Goal: Task Accomplishment & Management: Manage account settings

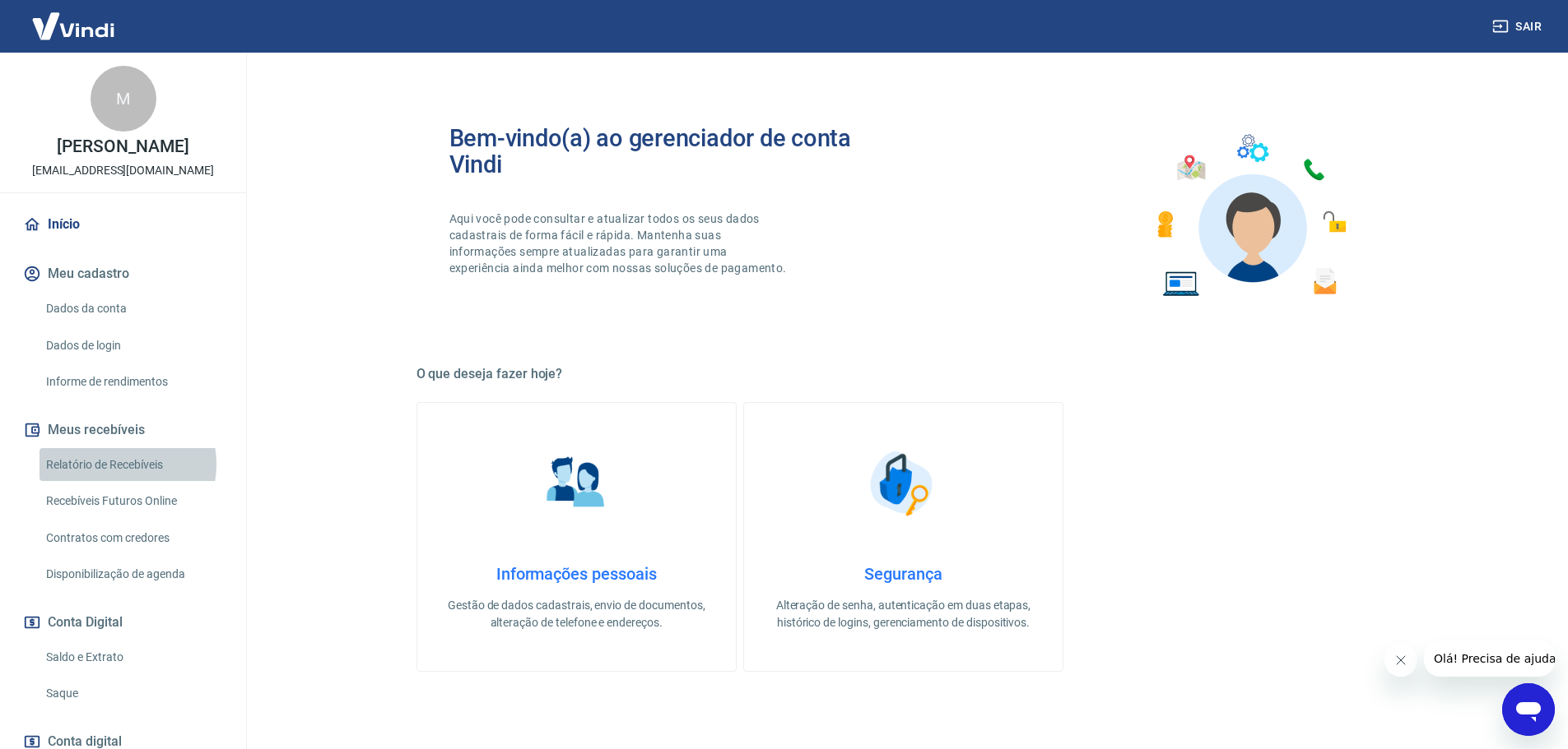
click at [115, 482] on link "Relatório de Recebíveis" at bounding box center [132, 464] width 187 height 33
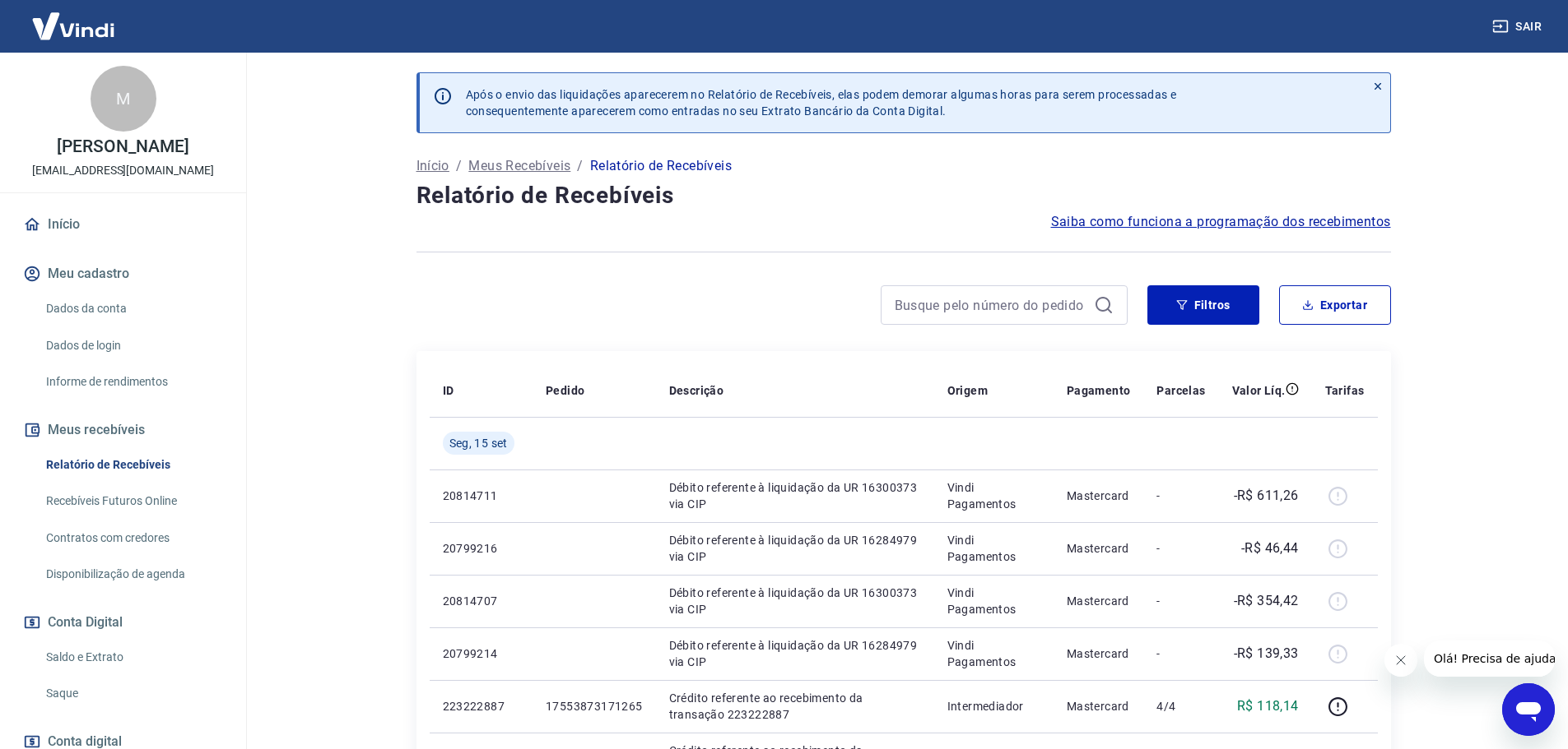
drag, startPoint x: 83, startPoint y: 668, endPoint x: 87, endPoint y: 651, distance: 17.5
click at [83, 668] on link "Saldo e Extrato" at bounding box center [132, 657] width 187 height 33
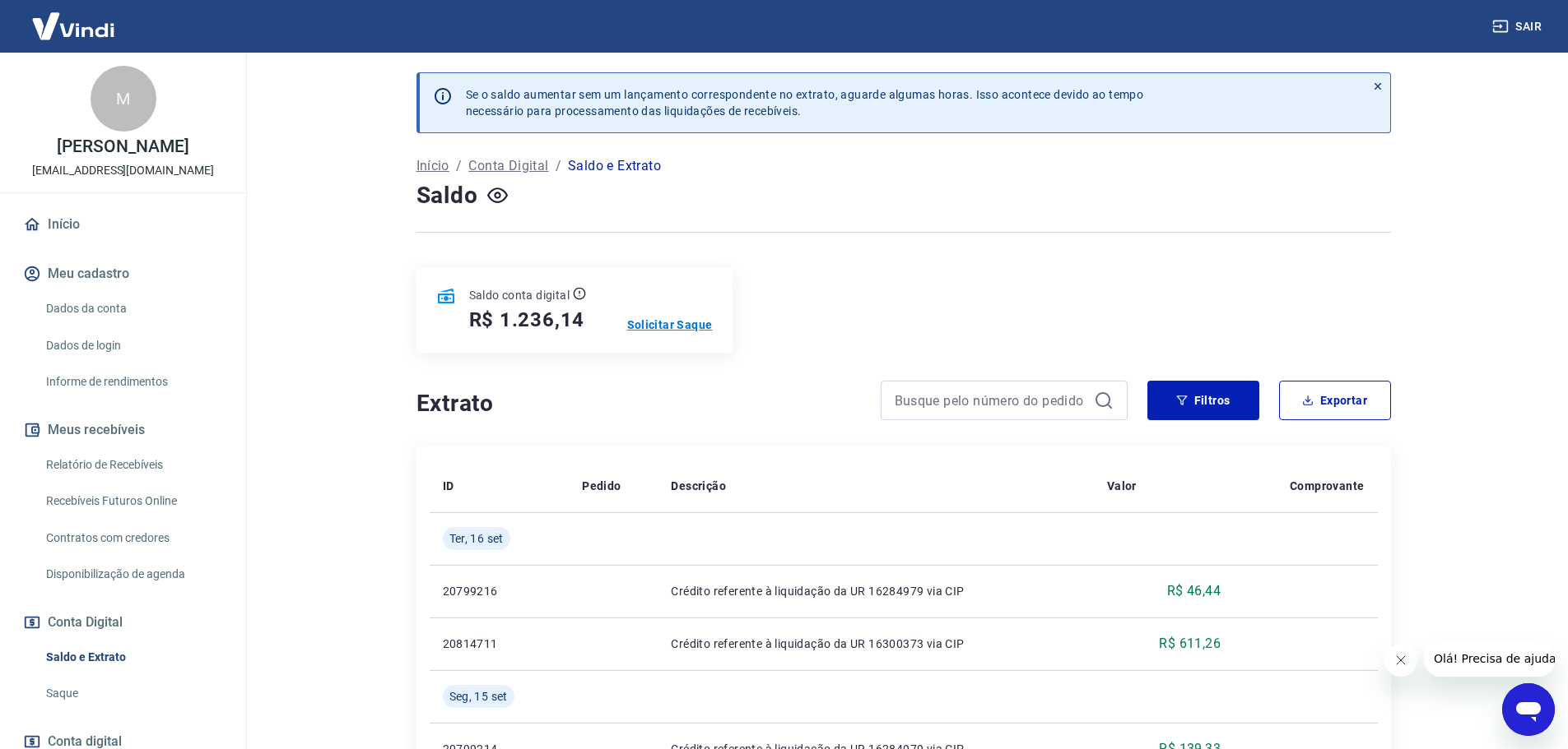
click at [690, 327] on p "Solicitar Saque" at bounding box center [670, 325] width 86 height 16
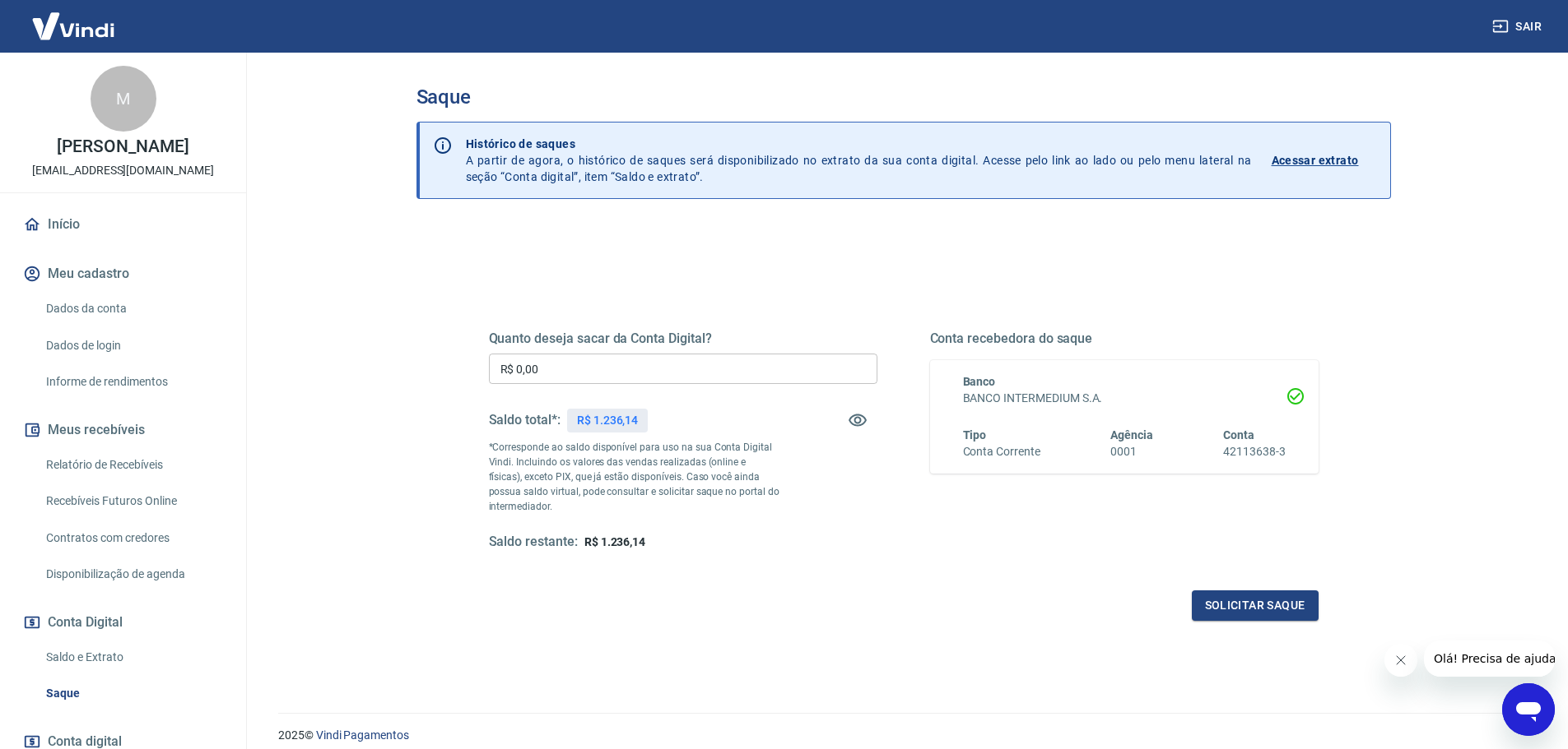
click at [693, 371] on input "R$ 0,00" at bounding box center [683, 369] width 388 height 30
type input "R$ 1.236,14"
click at [1272, 606] on button "Solicitar saque" at bounding box center [1255, 606] width 127 height 30
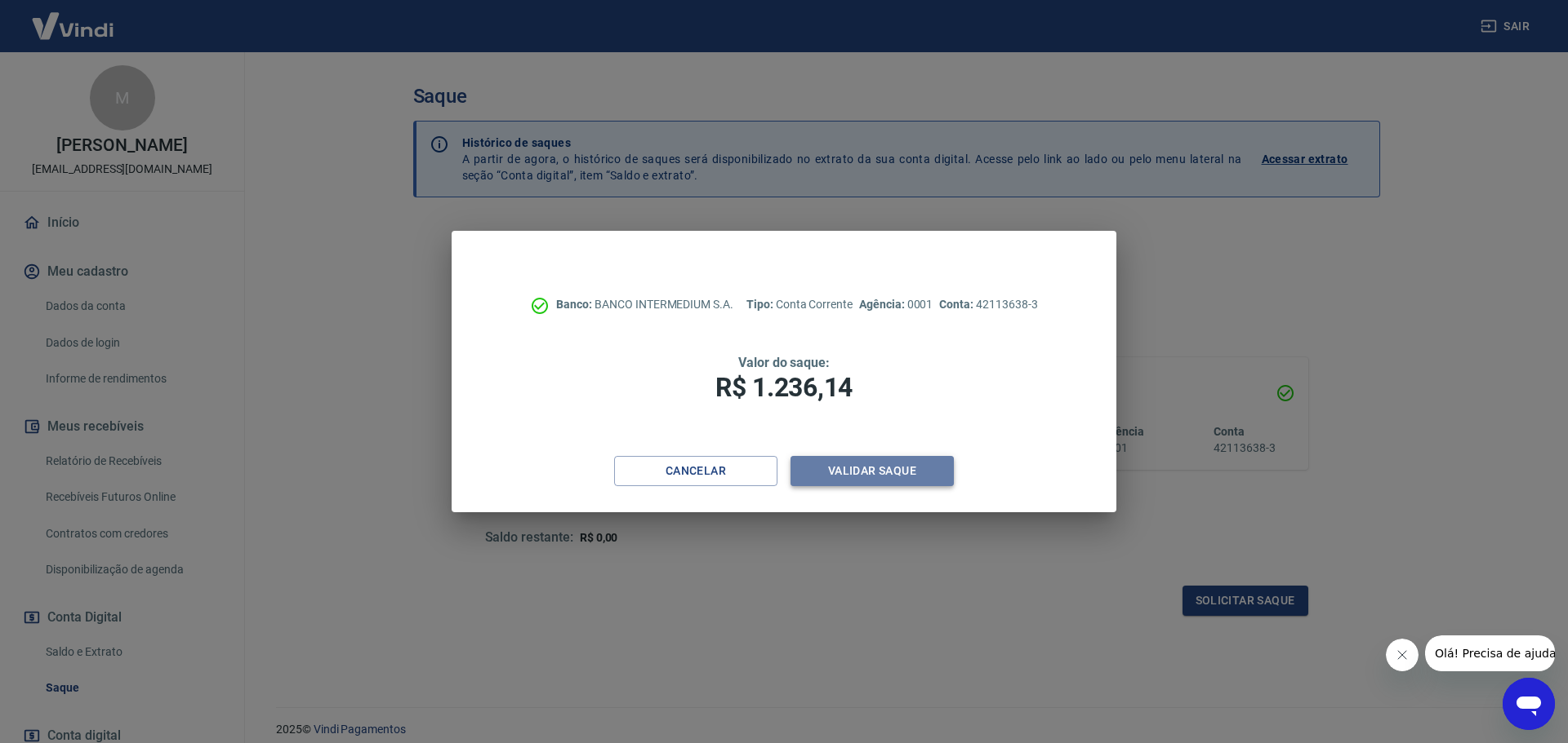
click at [906, 484] on button "Validar saque" at bounding box center [872, 471] width 163 height 30
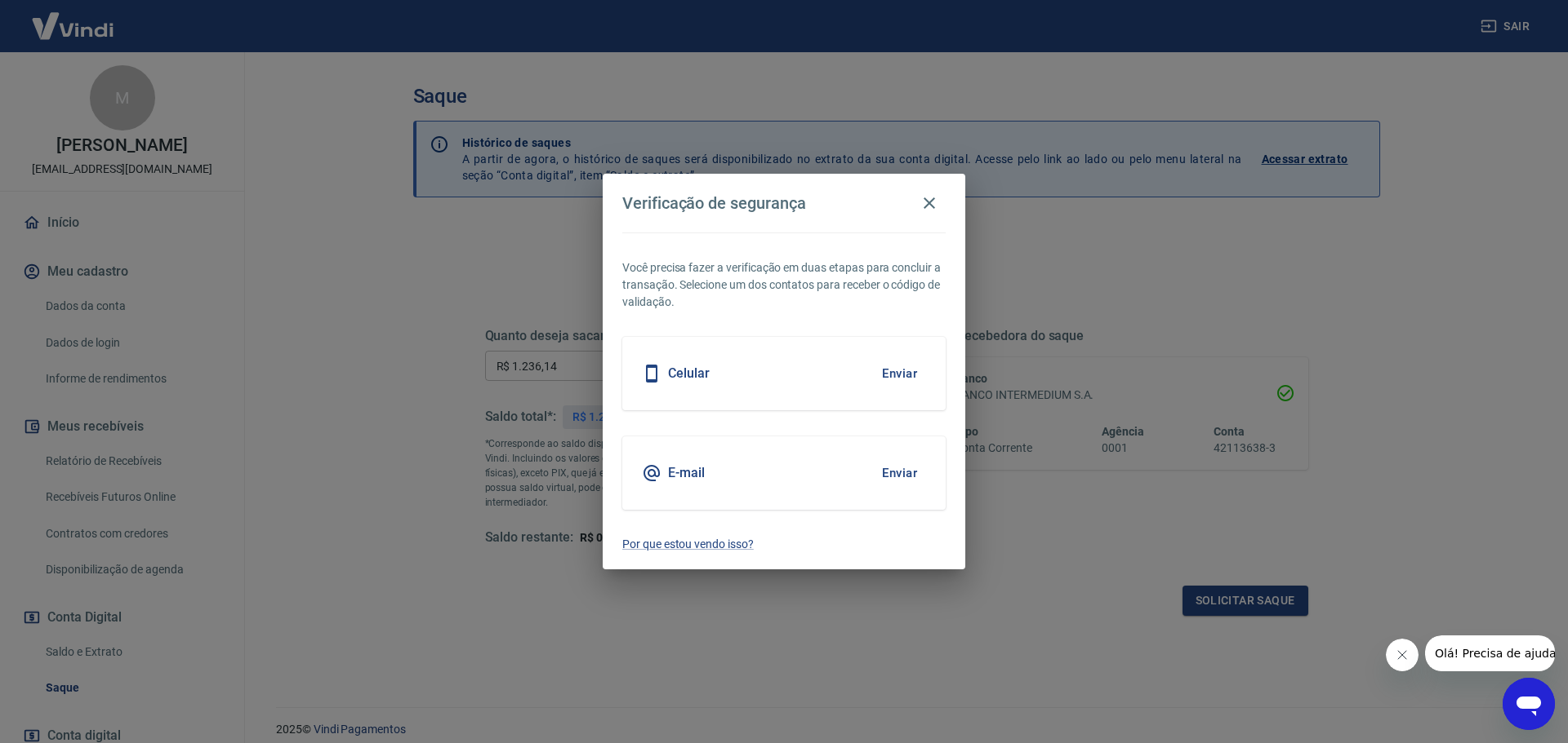
click at [906, 366] on button "Enviar" at bounding box center [899, 374] width 53 height 34
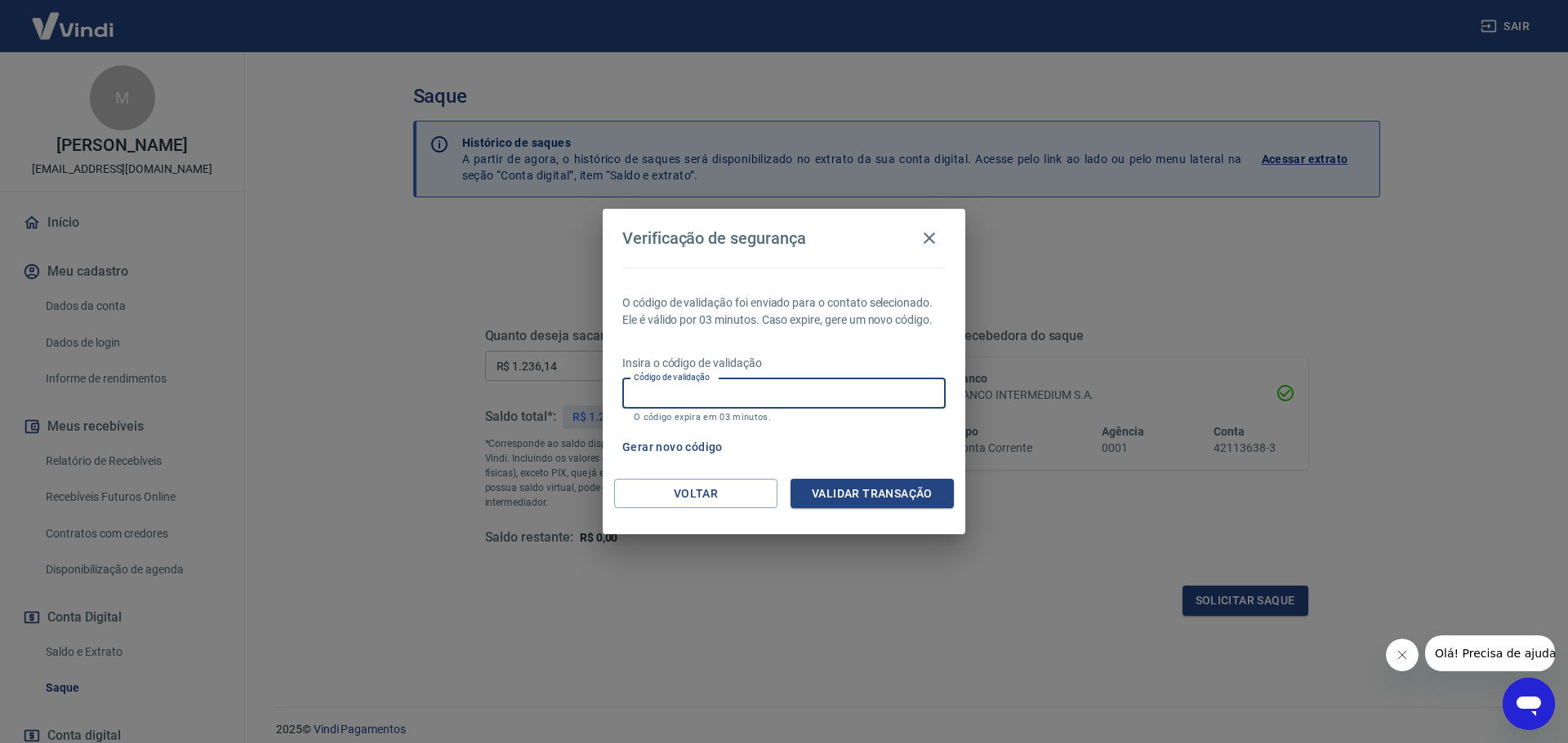
click at [799, 395] on input "Código de validação" at bounding box center [784, 394] width 323 height 30
click at [782, 290] on div "O código de validação foi enviado para o contato selecionado. Ele é válido por …" at bounding box center [784, 374] width 363 height 211
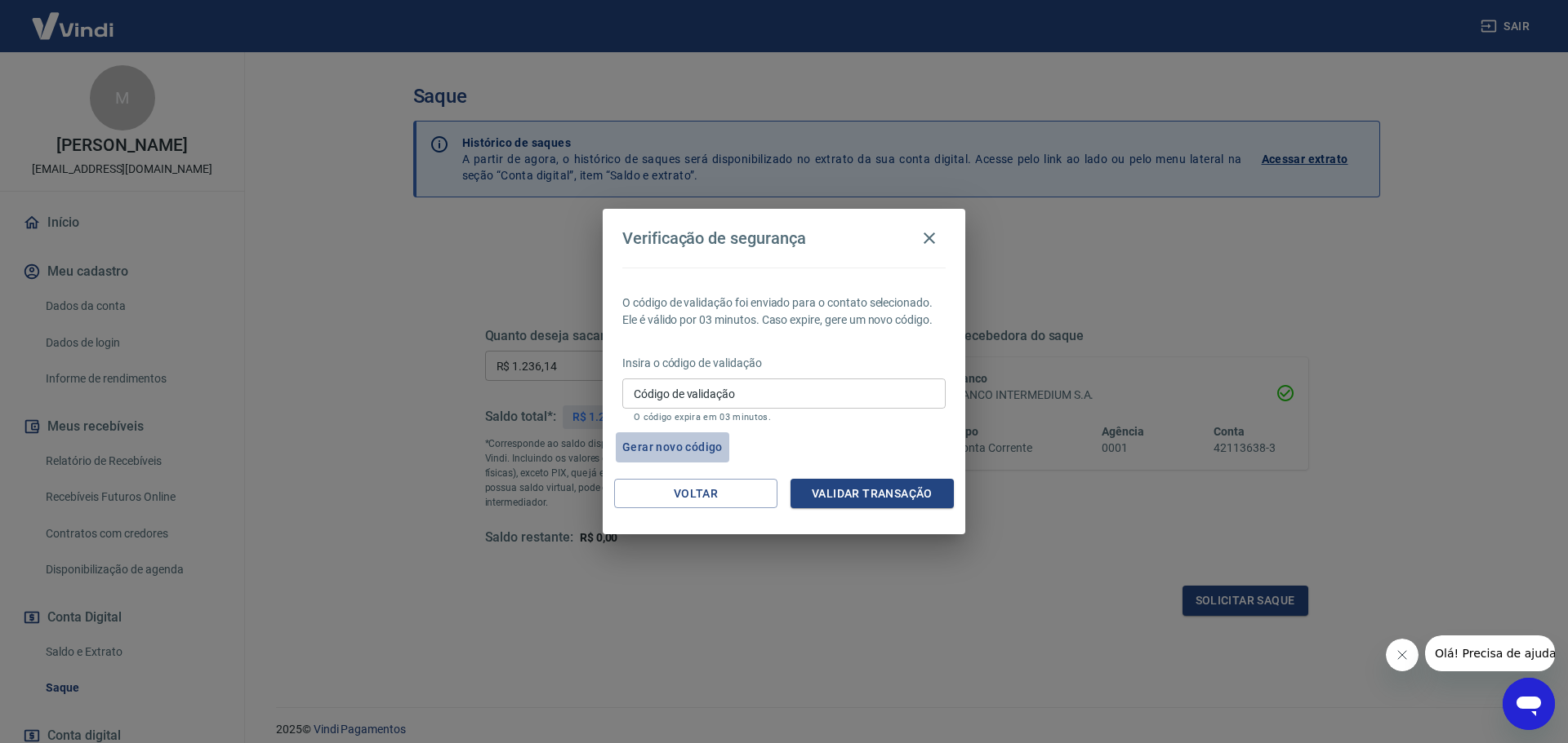
click at [717, 451] on button "Gerar novo código" at bounding box center [673, 447] width 113 height 30
click at [747, 394] on input "Código de validação" at bounding box center [784, 394] width 323 height 30
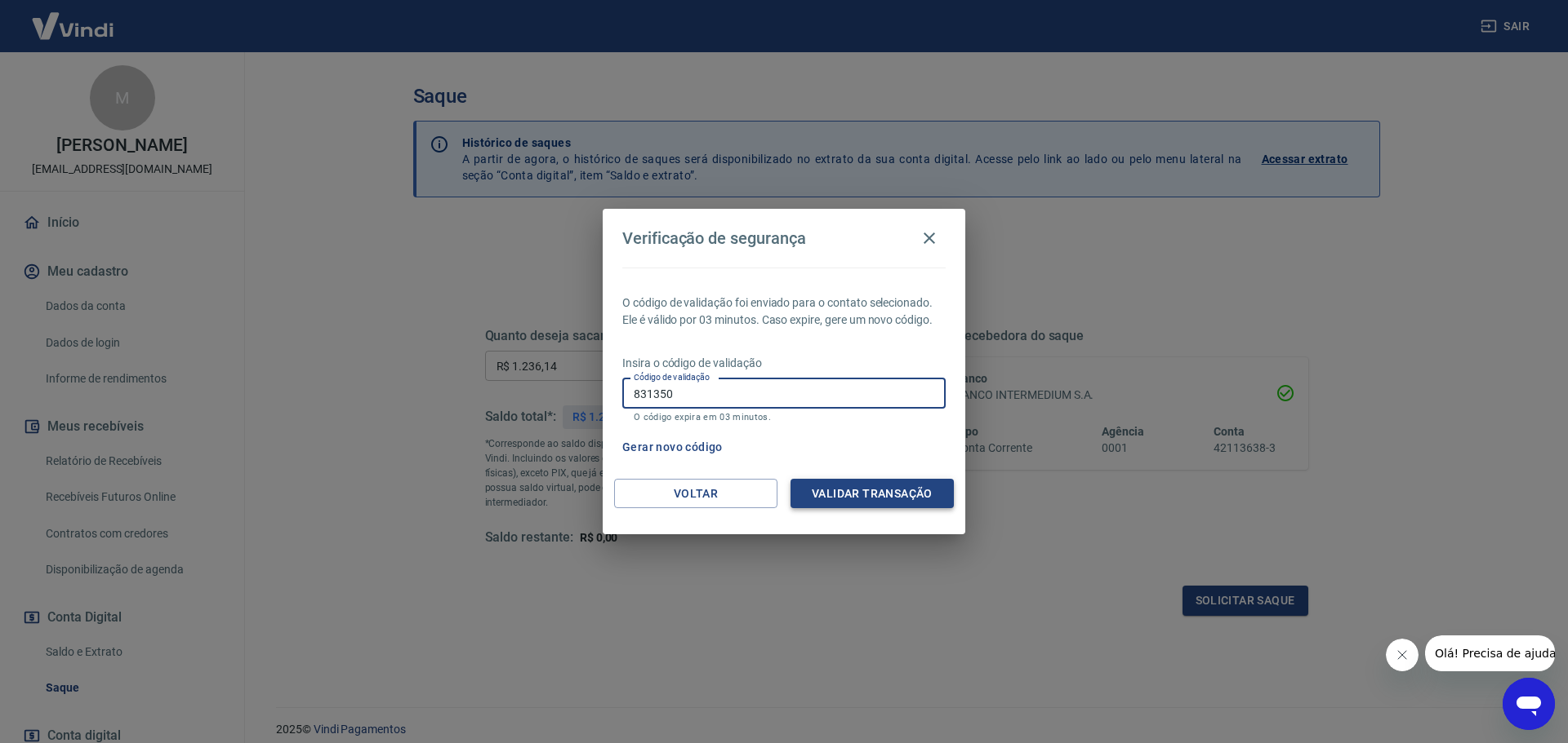
type input "831350"
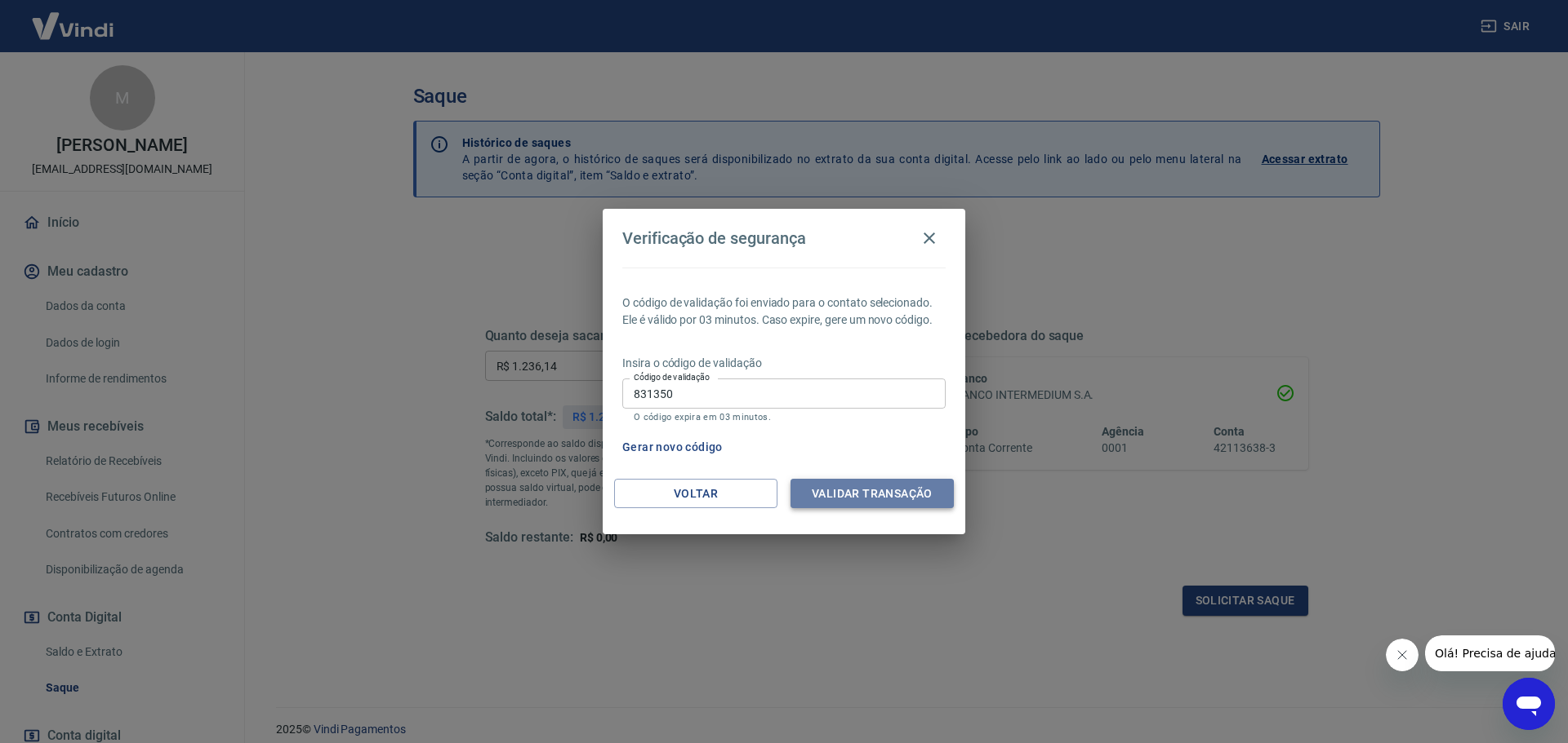
click at [845, 490] on button "Validar transação" at bounding box center [872, 494] width 163 height 30
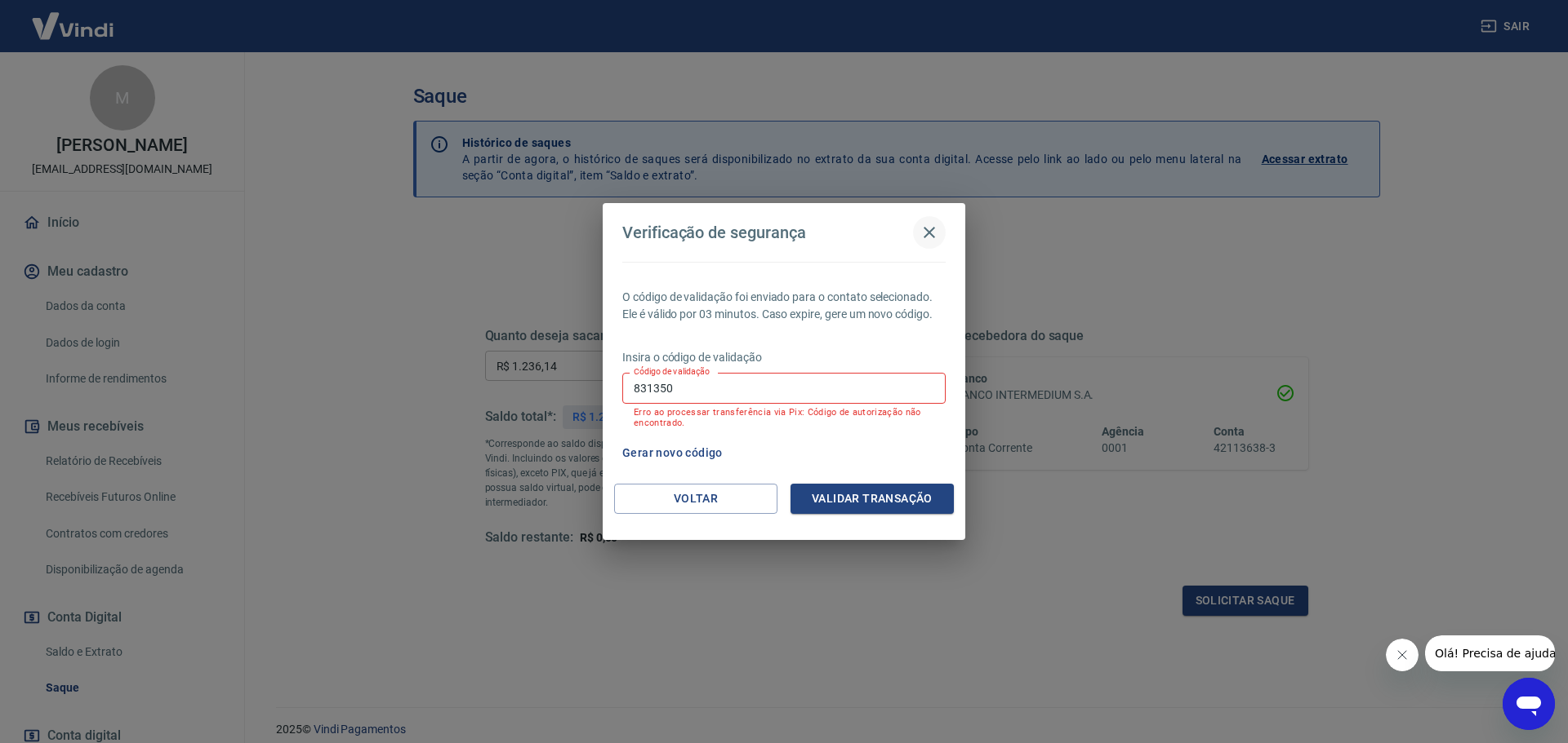
click at [920, 227] on icon "button" at bounding box center [929, 232] width 20 height 20
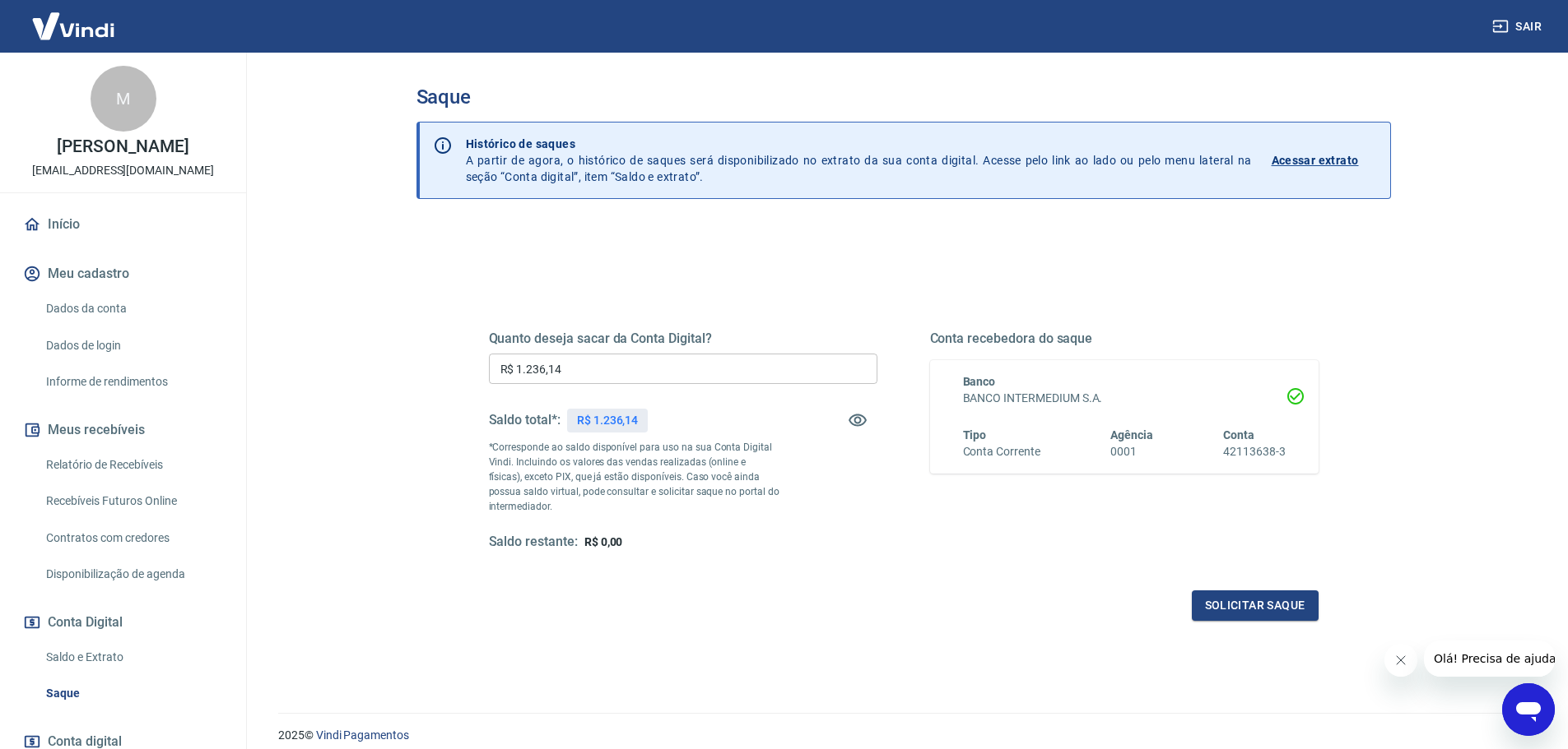
click at [100, 397] on link "Informe de rendimentos" at bounding box center [132, 382] width 187 height 33
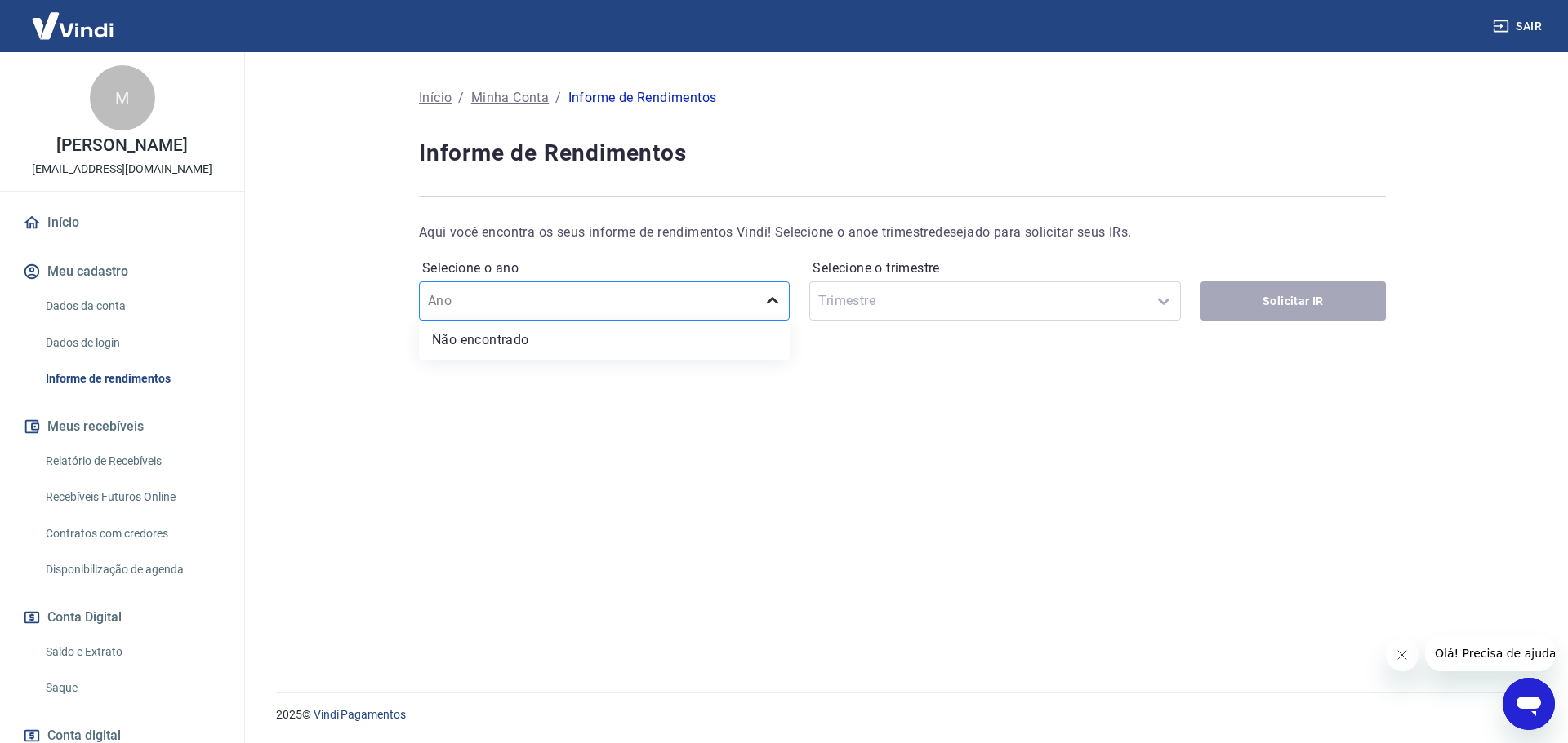
click at [771, 300] on icon at bounding box center [772, 301] width 20 height 20
click at [501, 448] on div "Início / [PERSON_NAME] / Informe de Rendimentos Informe de Rendimentos Aqui voc…" at bounding box center [901, 369] width 966 height 568
click at [90, 663] on link "Saldo e Extrato" at bounding box center [131, 651] width 185 height 33
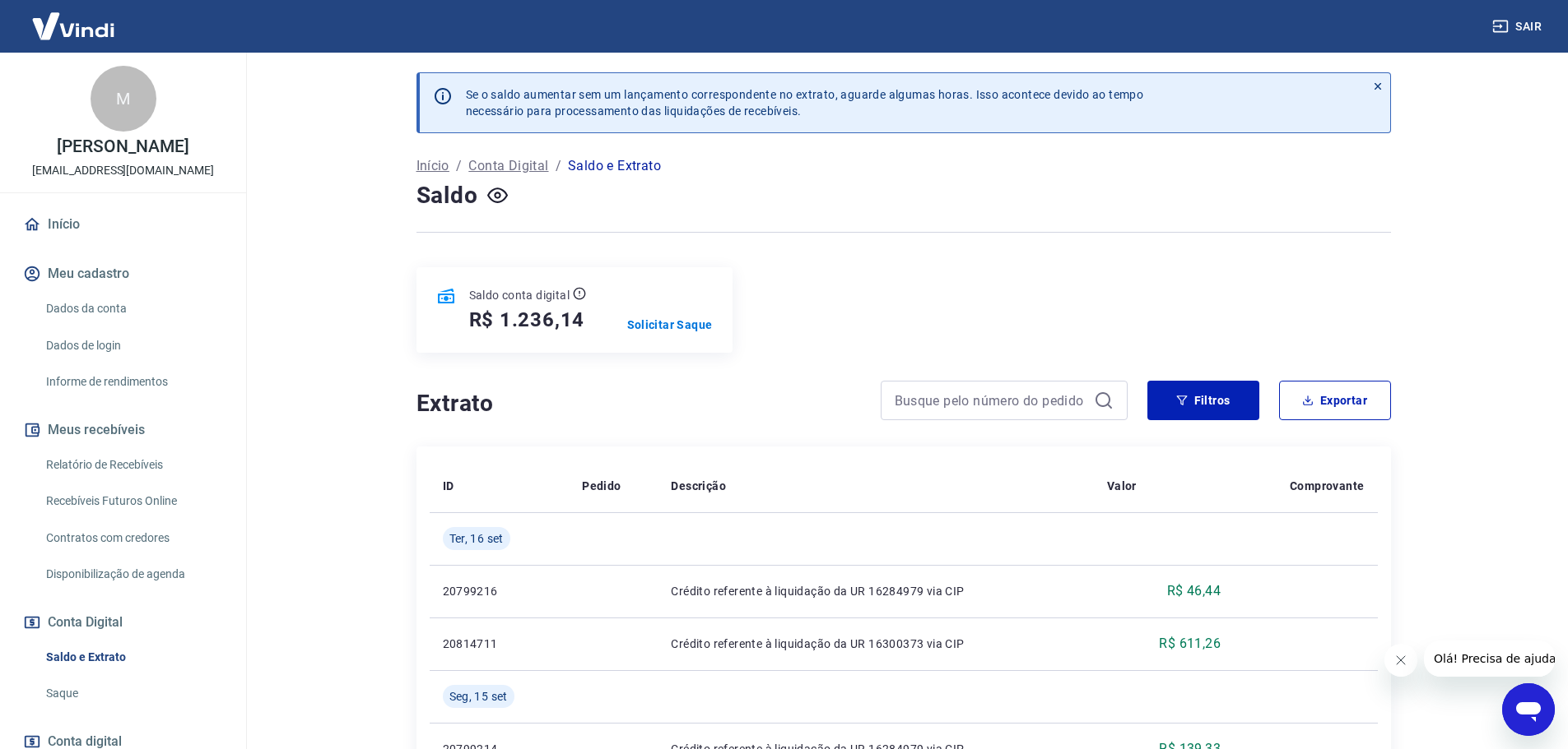
click at [71, 519] on link "Recebíveis Futuros Online" at bounding box center [132, 501] width 187 height 33
